Goal: Book appointment/travel/reservation

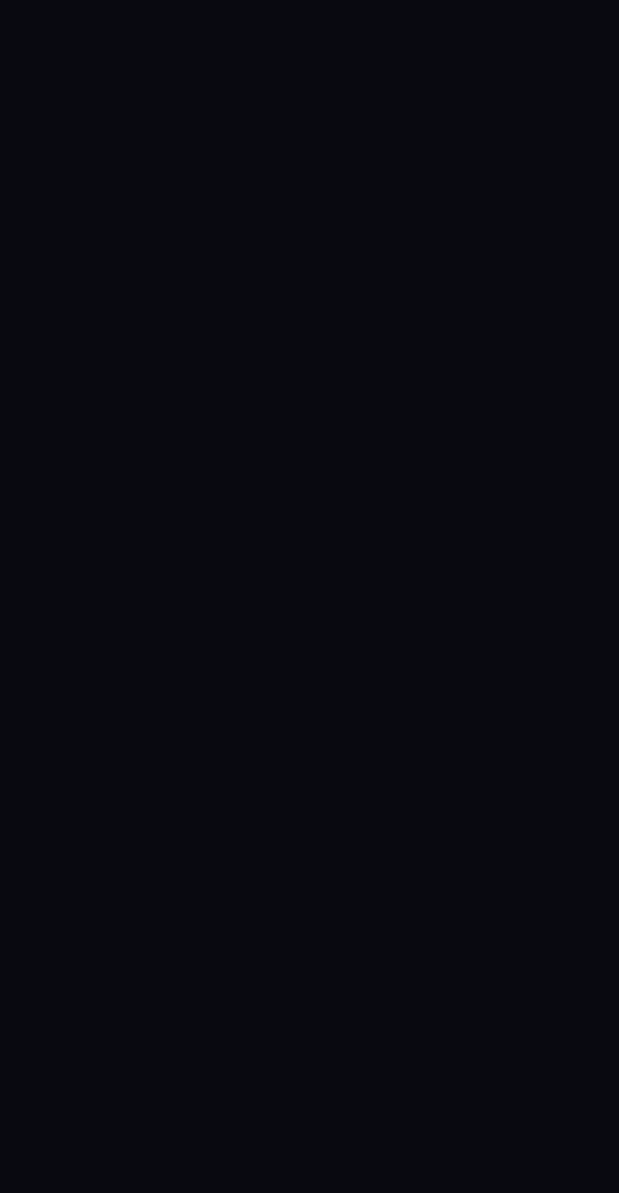
click at [90, 0] on html at bounding box center [309, 0] width 619 height 0
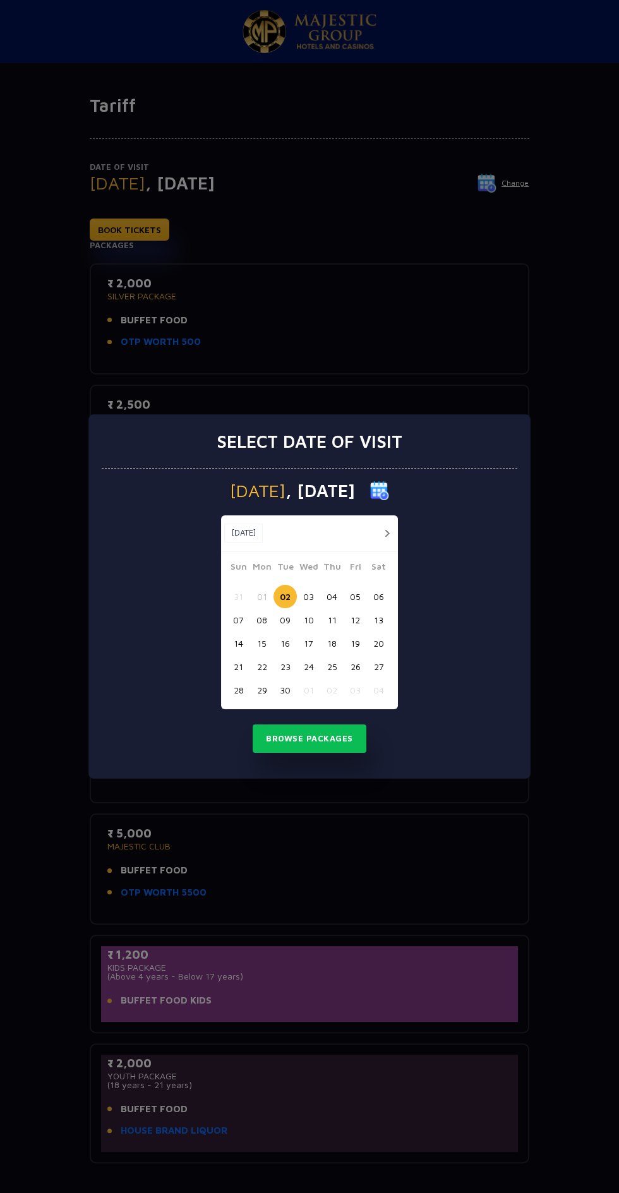
click at [478, 698] on div "[DATE] [DATE] [DATE] Sun Mon Tue Wed Thu Fri Sat 31 01 02 03 04 05 06 07 08 09 …" at bounding box center [310, 624] width 416 height 310
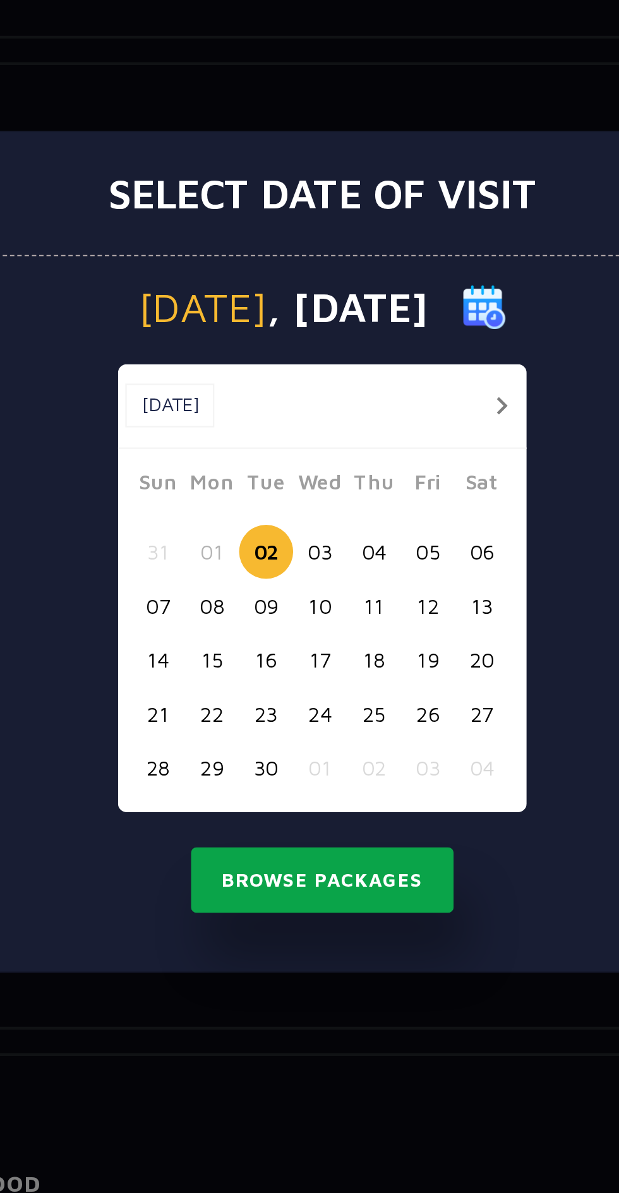
click at [340, 748] on button "Browse Packages" at bounding box center [310, 738] width 114 height 29
